Goal: Task Accomplishment & Management: Use online tool/utility

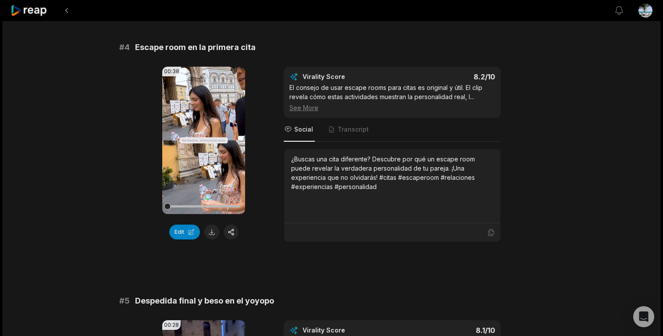
scroll to position [840, 0]
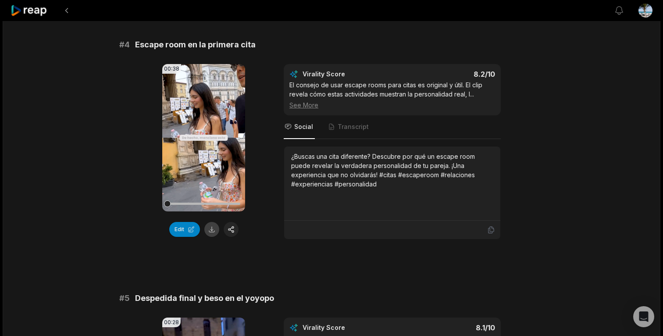
click at [213, 222] on button at bounding box center [211, 229] width 15 height 15
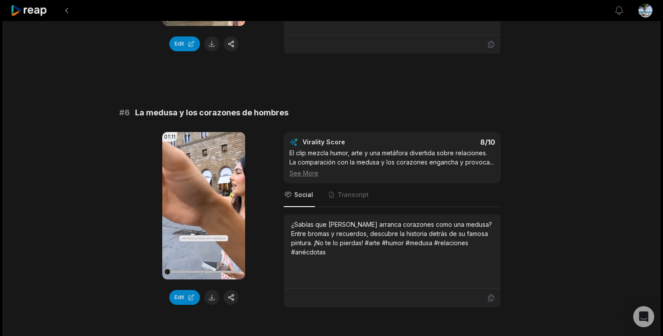
scroll to position [1295, 0]
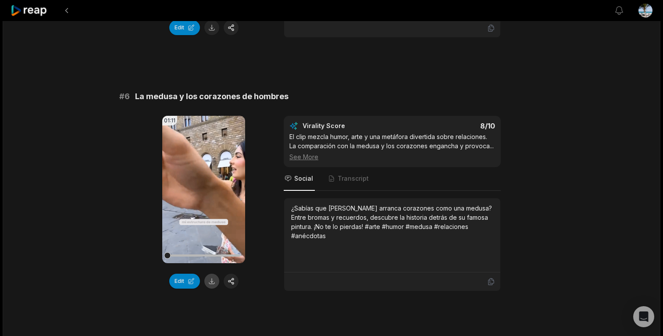
click at [209, 274] on button at bounding box center [211, 281] width 15 height 15
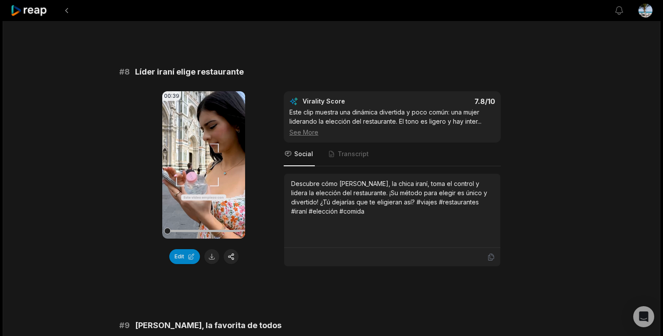
scroll to position [1837, 0]
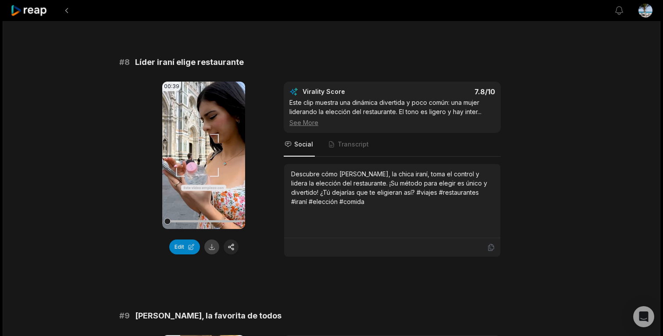
click at [208, 240] on button at bounding box center [211, 247] width 15 height 15
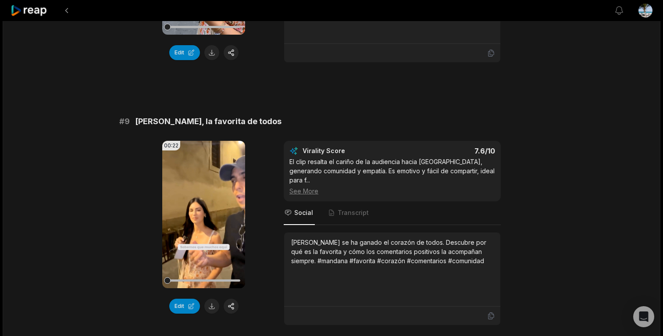
scroll to position [2033, 0]
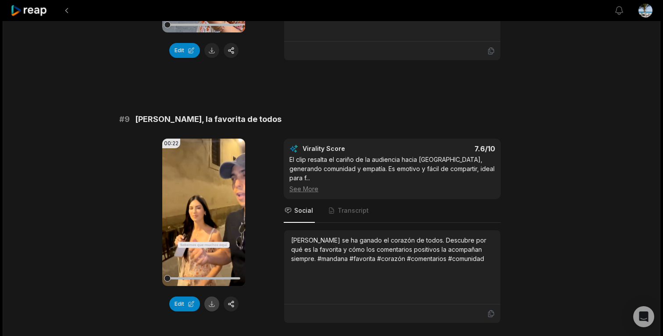
click at [210, 297] on button at bounding box center [211, 304] width 15 height 15
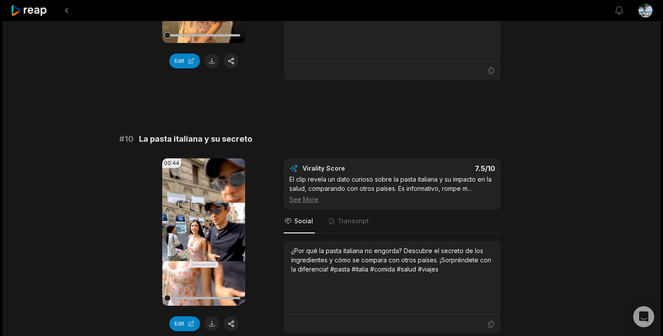
scroll to position [2290, 0]
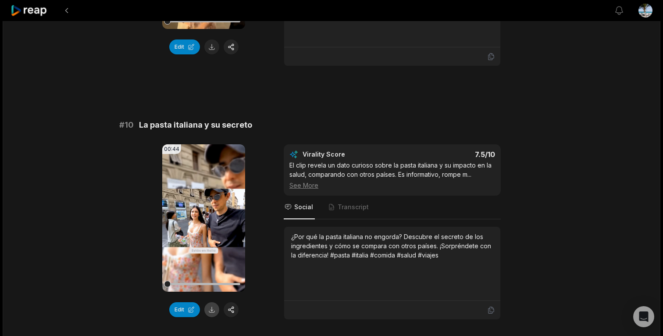
click at [214, 302] on button at bounding box center [211, 309] width 15 height 15
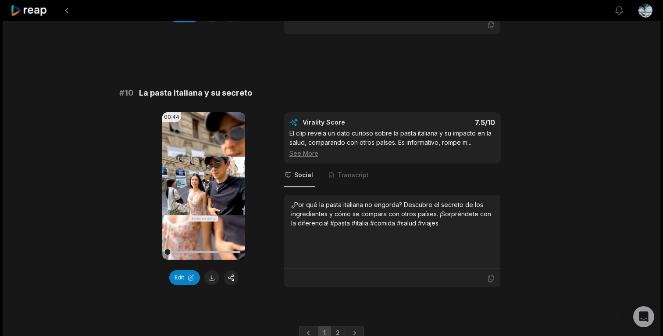
scroll to position [2343, 0]
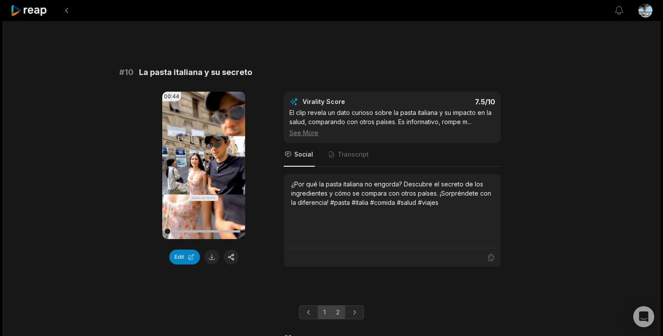
click at [338, 305] on link "2" at bounding box center [338, 312] width 14 height 14
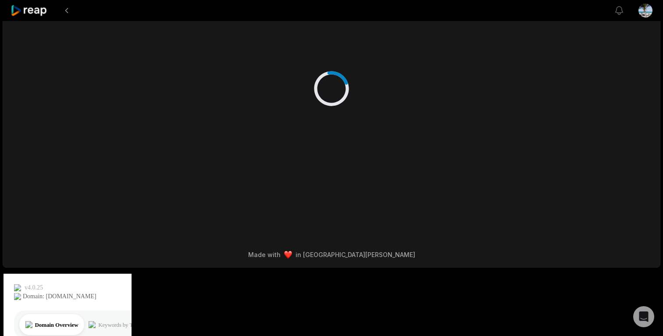
scroll to position [0, 0]
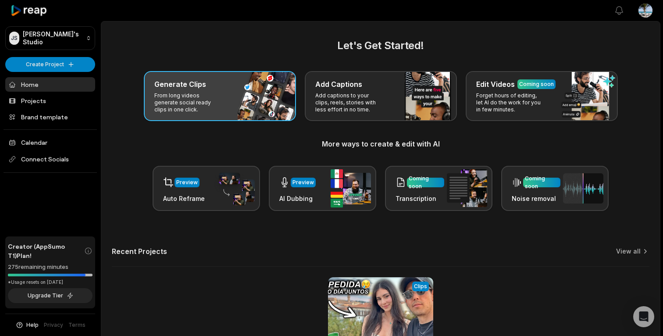
click at [183, 90] on div "Generate Clips From long videos generate social ready clips in one click." at bounding box center [220, 96] width 152 height 50
click at [211, 87] on div "Generate Clips" at bounding box center [219, 84] width 131 height 11
click at [181, 95] on p "From long videos generate social ready clips in one click." at bounding box center [188, 102] width 68 height 21
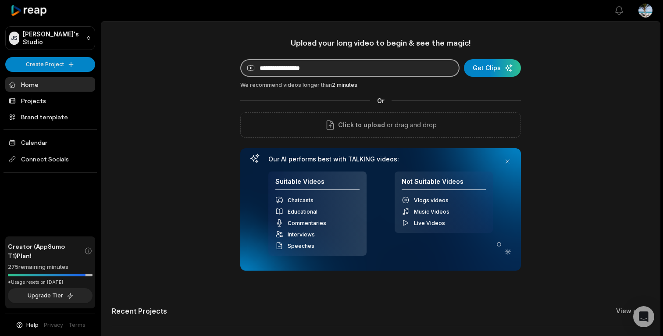
click at [317, 67] on input at bounding box center [349, 68] width 219 height 18
paste input "**********"
type input "**********"
click at [404, 64] on input at bounding box center [349, 68] width 219 height 18
paste input "**********"
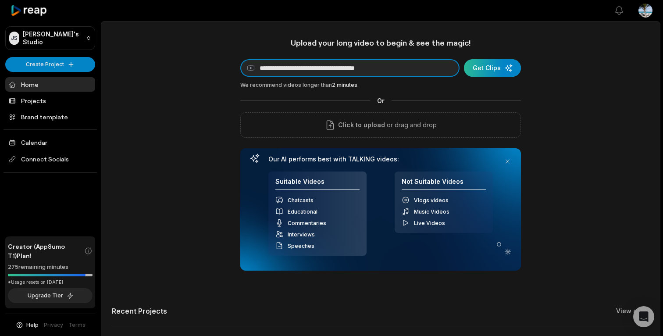
type input "**********"
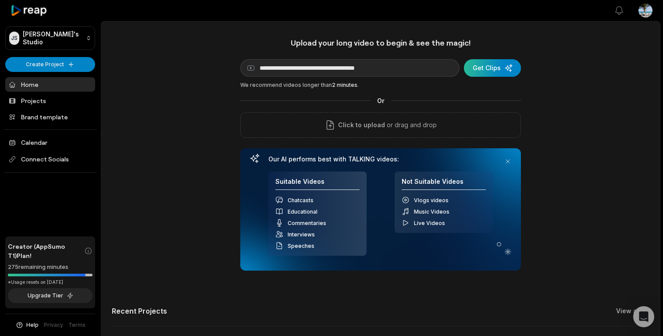
click at [497, 68] on div "submit" at bounding box center [492, 68] width 57 height 18
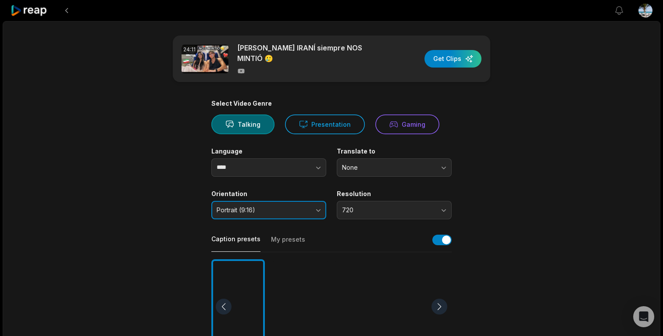
click at [305, 208] on span "Portrait (9:16)" at bounding box center [263, 210] width 92 height 8
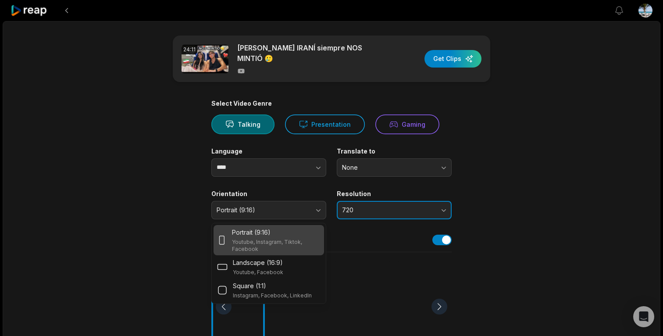
click at [367, 217] on button "720" at bounding box center [394, 210] width 115 height 18
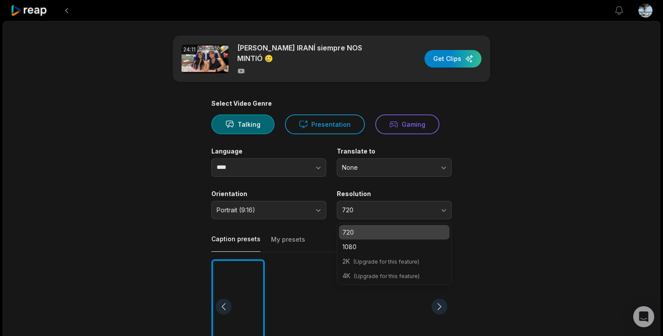
click at [374, 264] on span "(Upgrade for this feature)" at bounding box center [387, 261] width 66 height 7
click at [432, 174] on button "None" at bounding box center [394, 167] width 115 height 18
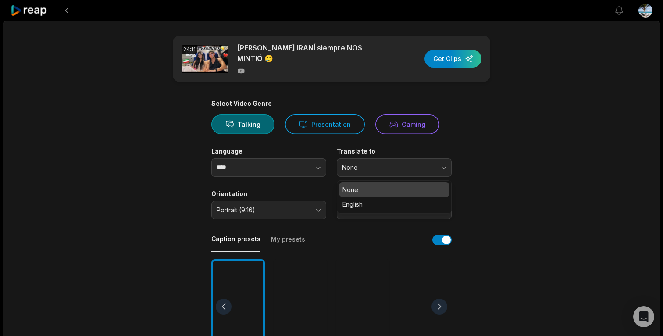
click at [481, 182] on main "24:11 Mandana la CHICA IRANÍ siempre NOS MINTIÓ 🥲 Get Clips Select Video Genre …" at bounding box center [331, 304] width 425 height 537
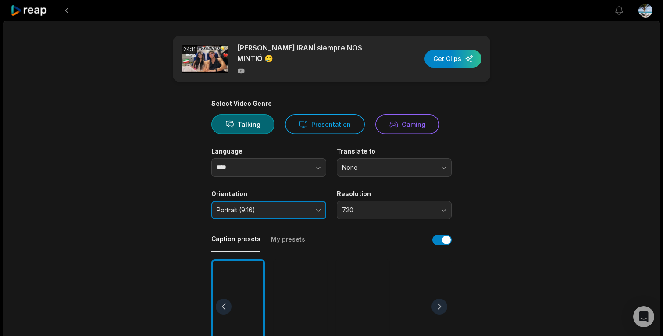
click at [301, 212] on span "Portrait (9:16)" at bounding box center [263, 210] width 92 height 8
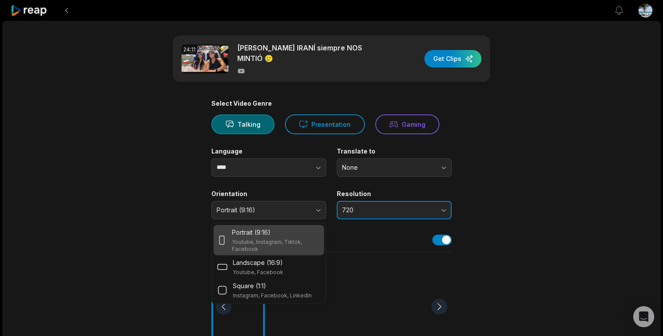
click at [409, 211] on span "720" at bounding box center [388, 210] width 92 height 8
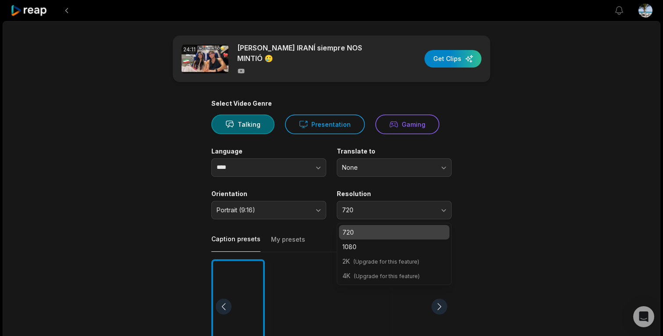
click at [407, 278] on span "(Upgrade for this feature)" at bounding box center [387, 276] width 66 height 7
click at [487, 192] on main "24:11 Mandana la CHICA IRANÍ siempre NOS MINTIÓ 🥲 Get Clips Select Video Genre …" at bounding box center [331, 304] width 425 height 537
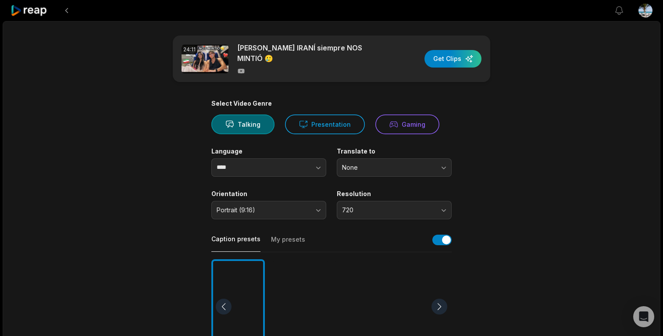
click at [652, 9] on html "View notifications Open user menu 24:11 Mandana la CHICA IRANÍ siempre NOS MINT…" at bounding box center [331, 168] width 663 height 336
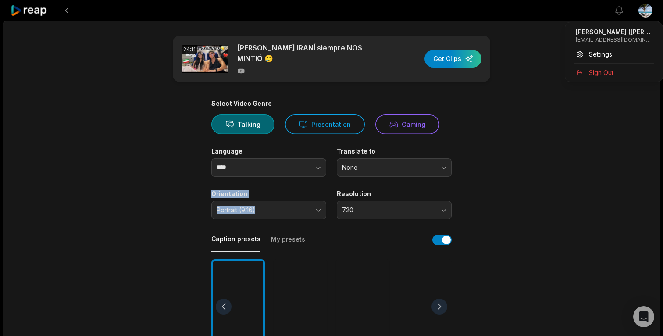
click at [524, 176] on html "View notifications Open user menu 24:11 Mandana la CHICA IRANÍ siempre NOS MINT…" at bounding box center [331, 168] width 663 height 336
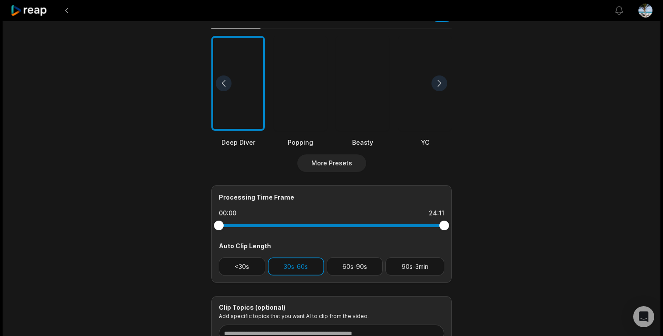
scroll to position [300, 0]
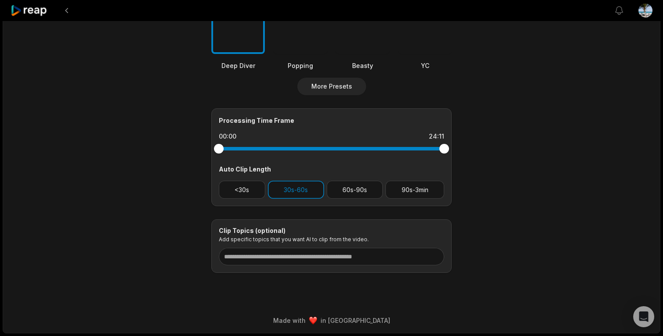
drag, startPoint x: 218, startPoint y: 149, endPoint x: 187, endPoint y: 161, distance: 33.2
click at [188, 161] on main "24:11 Mandana la CHICA IRANÍ siempre NOS MINTIÓ 🥲 Get Clips Select Video Genre …" at bounding box center [331, 3] width 425 height 537
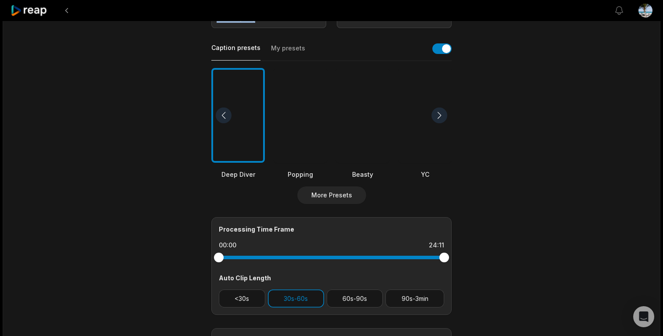
scroll to position [181, 0]
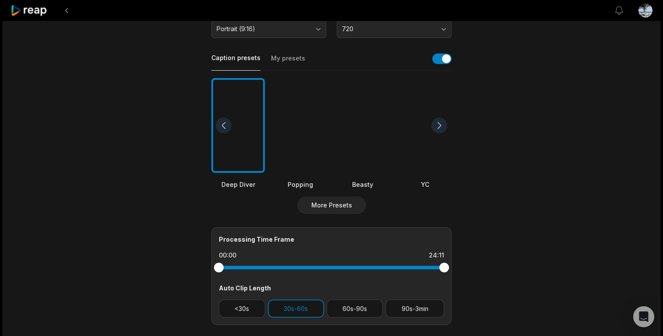
click at [440, 124] on div at bounding box center [440, 126] width 16 height 16
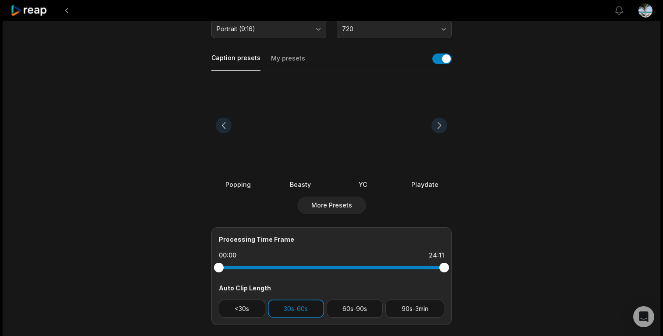
click at [440, 125] on div at bounding box center [440, 126] width 16 height 16
click at [439, 125] on div at bounding box center [440, 126] width 16 height 16
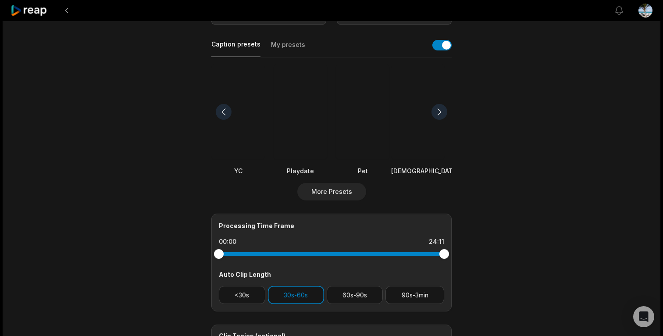
scroll to position [0, 0]
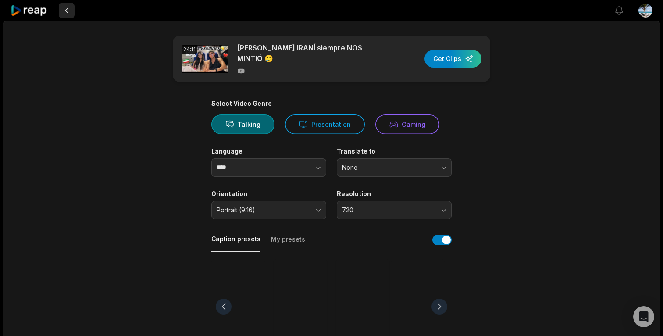
click at [66, 11] on button at bounding box center [67, 11] width 16 height 16
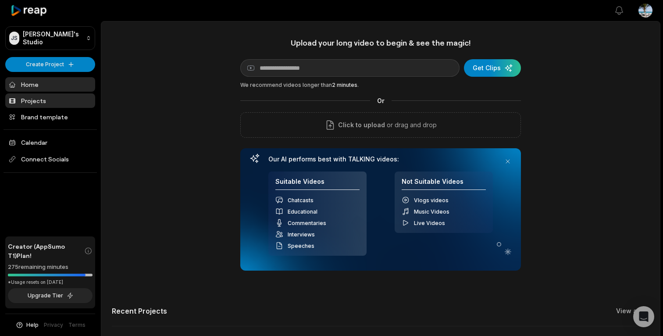
click at [36, 101] on link "Projects" at bounding box center [50, 100] width 90 height 14
click at [37, 117] on link "Brand template" at bounding box center [50, 117] width 90 height 14
click at [43, 116] on link "Brand template" at bounding box center [50, 117] width 90 height 14
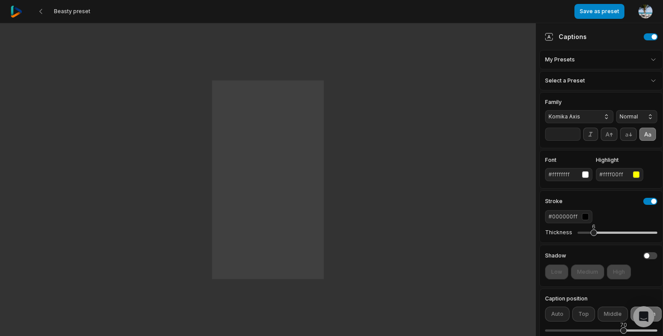
click at [589, 64] on html "Beasty preset Save as preset Open user menu One One small small step step for f…" at bounding box center [331, 168] width 663 height 336
click at [43, 11] on icon at bounding box center [40, 11] width 7 height 7
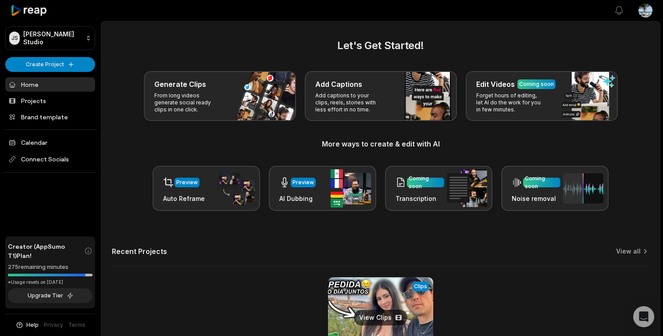
click at [371, 289] on link at bounding box center [380, 334] width 105 height 115
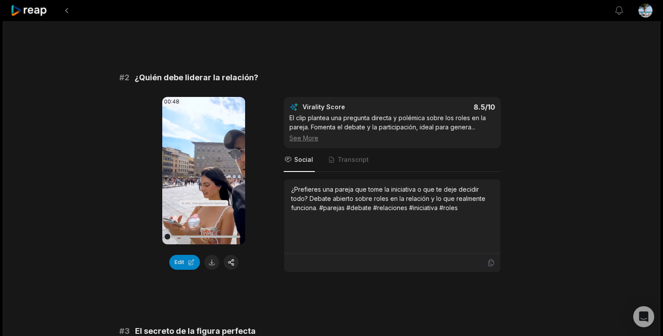
scroll to position [294, 0]
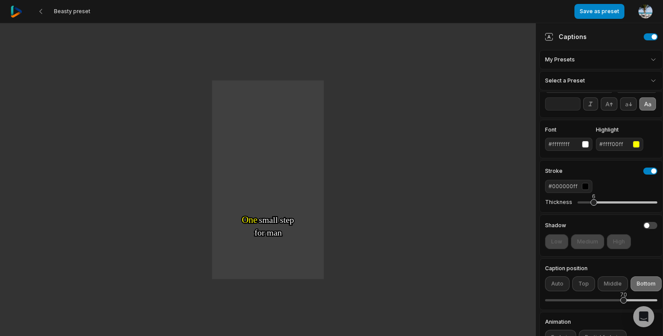
scroll to position [11, 0]
